Goal: Task Accomplishment & Management: Manage account settings

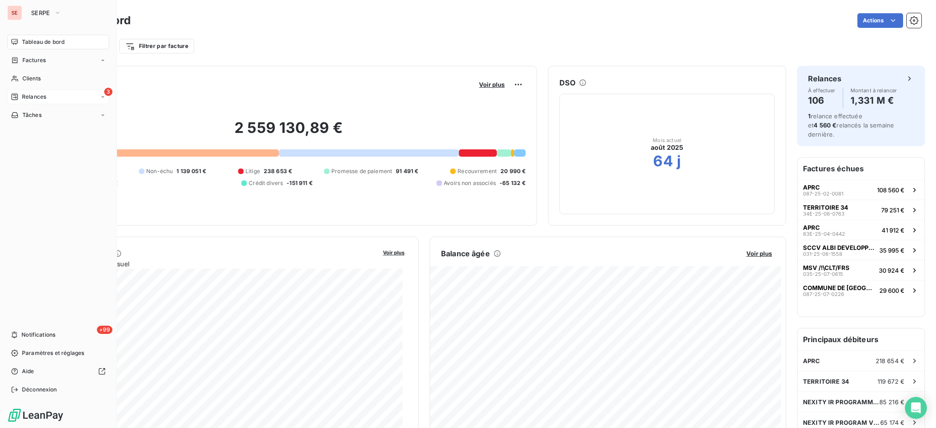
click at [34, 97] on span "Relances" at bounding box center [34, 97] width 24 height 8
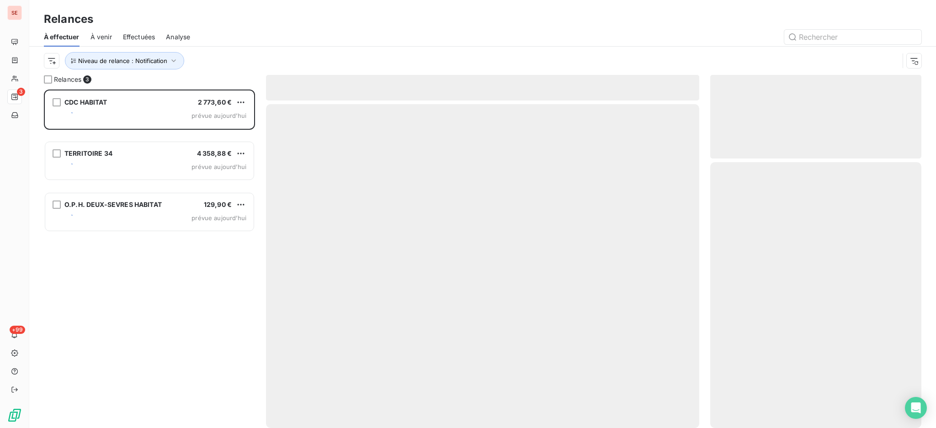
scroll to position [329, 202]
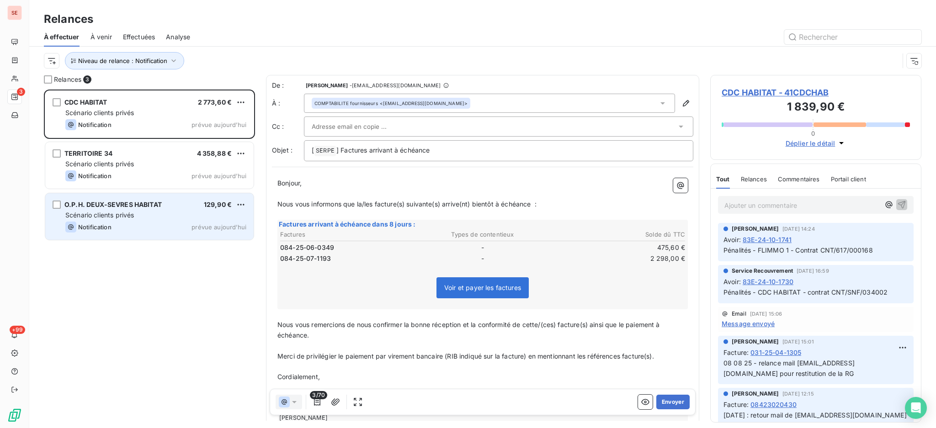
click at [181, 214] on div "Scénario clients privés" at bounding box center [155, 215] width 181 height 9
